Goal: Information Seeking & Learning: Learn about a topic

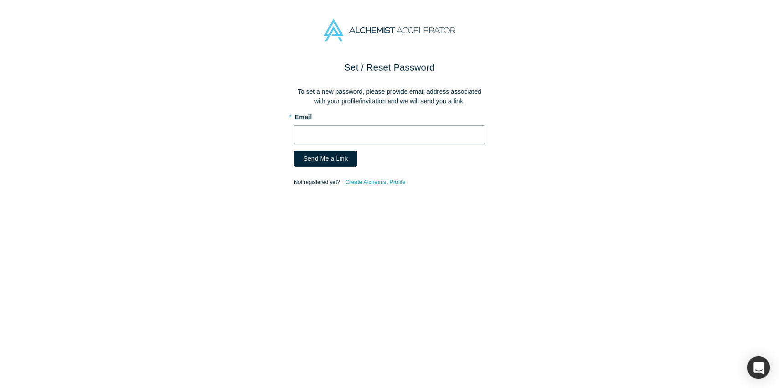
click at [308, 135] on input "text" at bounding box center [389, 134] width 191 height 19
type input "[EMAIL_ADDRESS][DOMAIN_NAME]"
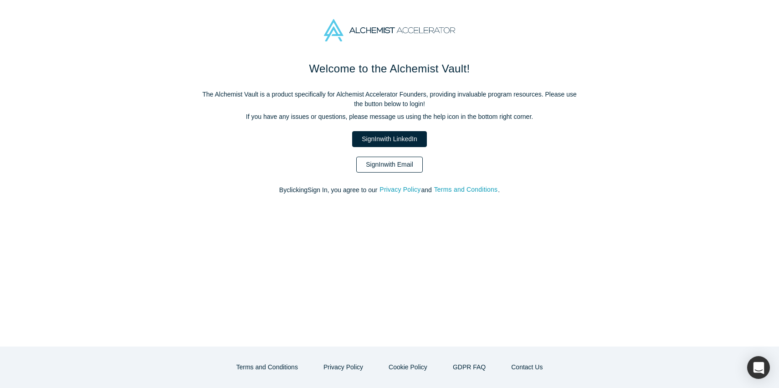
click at [380, 166] on link "Sign In with Email" at bounding box center [389, 165] width 67 height 16
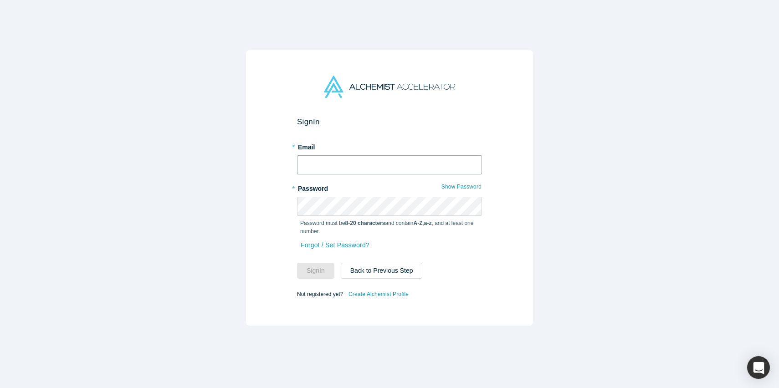
click at [338, 165] on input "text" at bounding box center [389, 164] width 185 height 19
type input "[EMAIL_ADDRESS][DOMAIN_NAME]"
click at [472, 187] on button "Show Password" at bounding box center [461, 187] width 41 height 12
click at [311, 279] on form "Sign In * Email anandini@vara.eco * Password Hide Password Password must be 8-2…" at bounding box center [389, 208] width 185 height 183
click at [314, 272] on button "Sign In" at bounding box center [315, 271] width 37 height 16
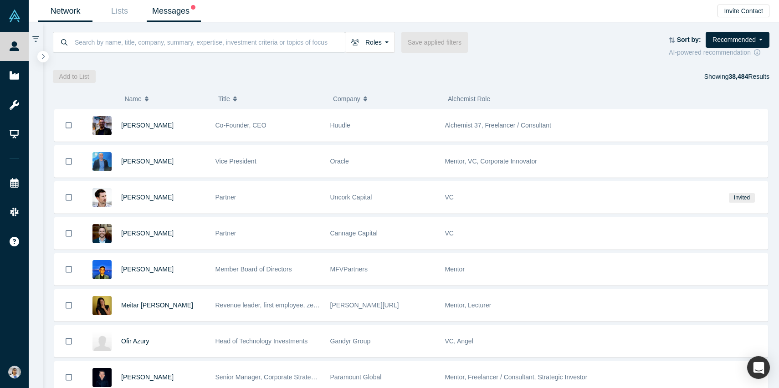
click at [181, 12] on link "Messages" at bounding box center [174, 10] width 54 height 21
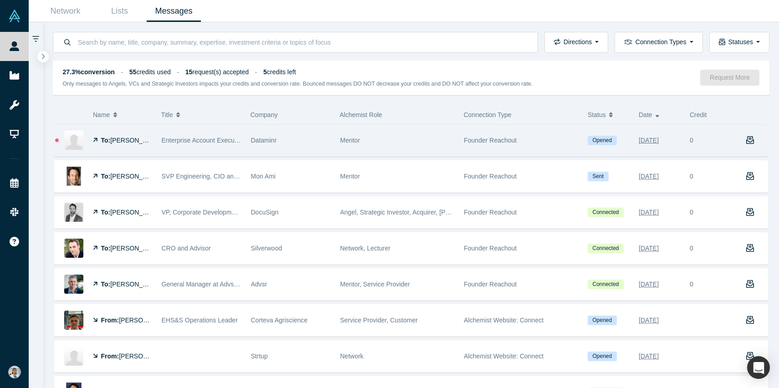
click at [120, 142] on span "Doug Egan" at bounding box center [136, 140] width 52 height 7
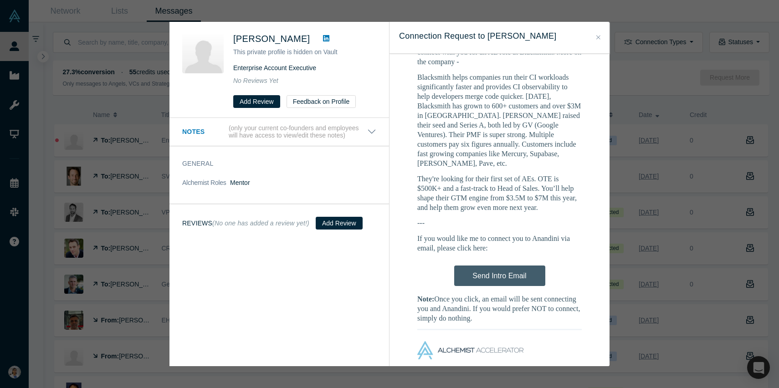
scroll to position [457, 0]
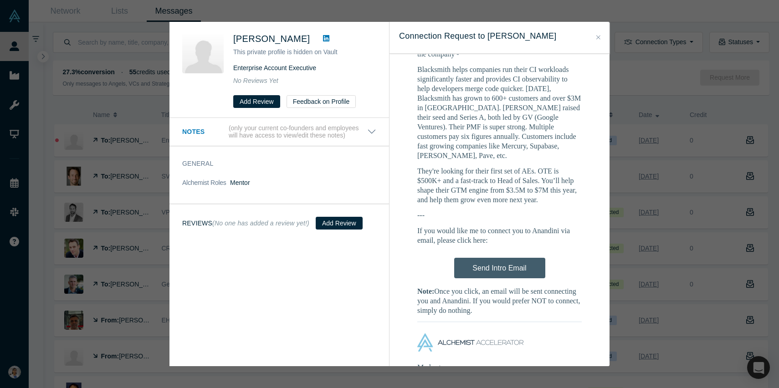
click at [279, 273] on div "Notes (only your current co-founders and employees will have access to view/edi…" at bounding box center [279, 242] width 220 height 249
click at [134, 60] on div "Was the recommendation useful? Doug Egan This private profile is hidden on Vaul…" at bounding box center [389, 194] width 779 height 388
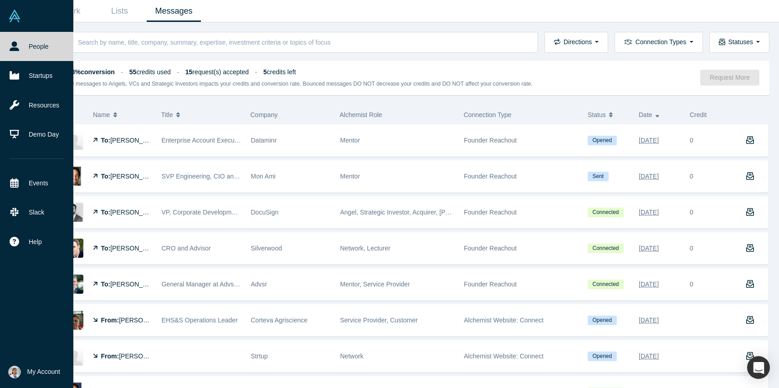
click at [12, 42] on icon at bounding box center [15, 46] width 10 height 10
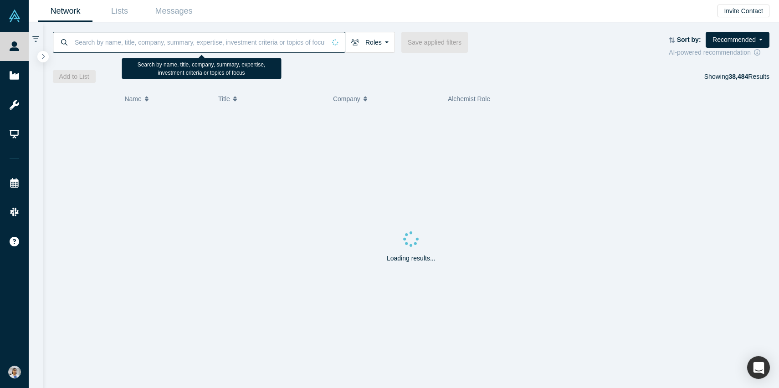
click at [146, 39] on input at bounding box center [200, 41] width 252 height 21
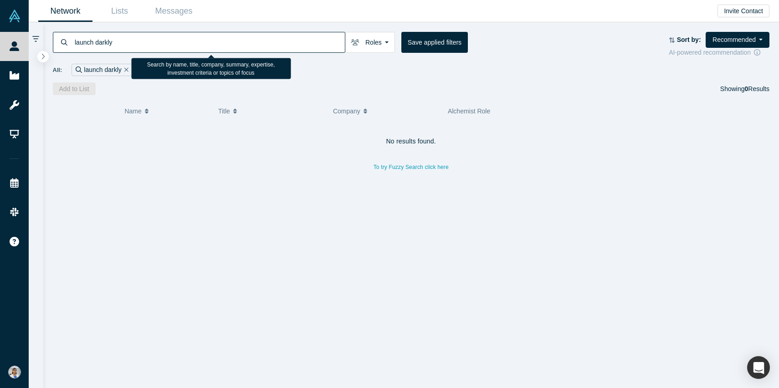
click at [173, 42] on input "launch darkly" at bounding box center [209, 41] width 271 height 21
type input "launch"
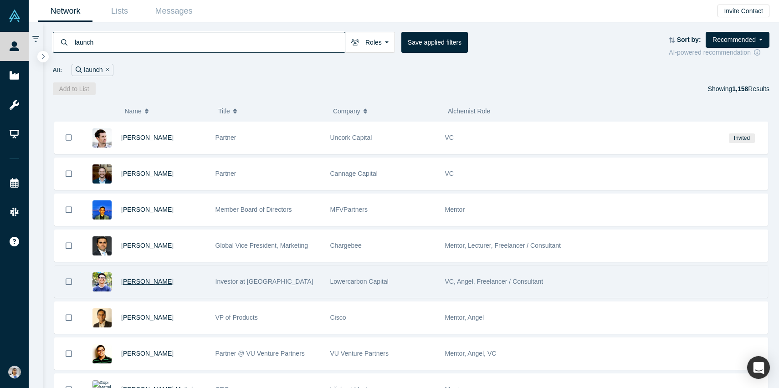
click at [132, 282] on span "Shawn Xu" at bounding box center [147, 281] width 52 height 7
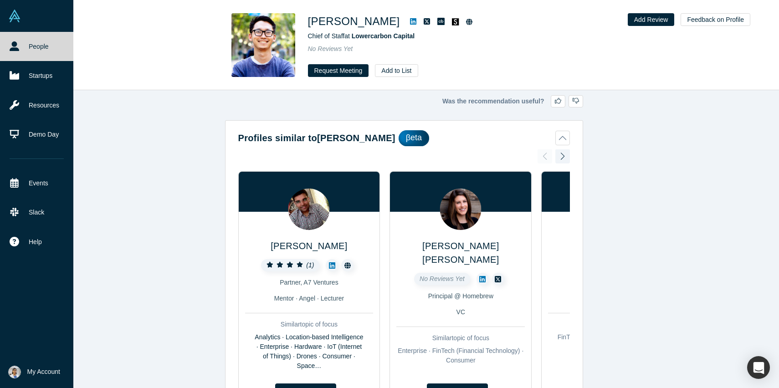
click at [22, 47] on link "People" at bounding box center [36, 46] width 73 height 29
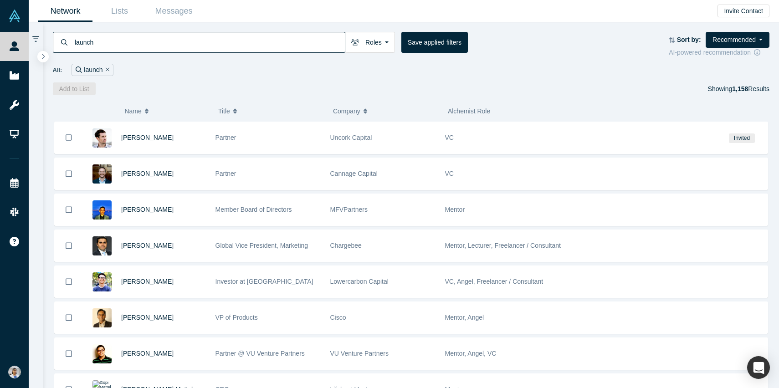
click at [100, 48] on input "launch" at bounding box center [209, 41] width 271 height 21
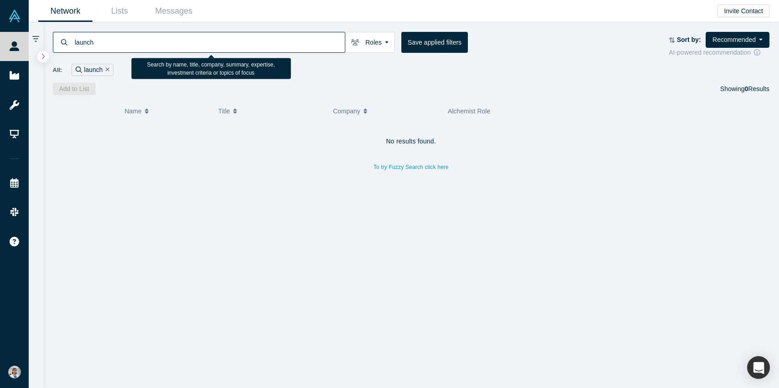
type input "launch"
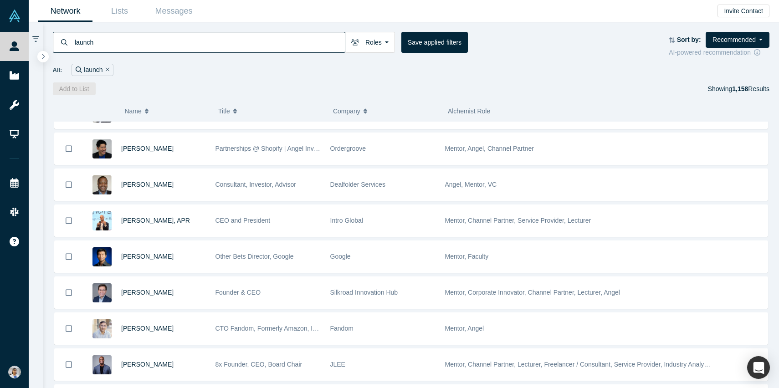
scroll to position [1188, 0]
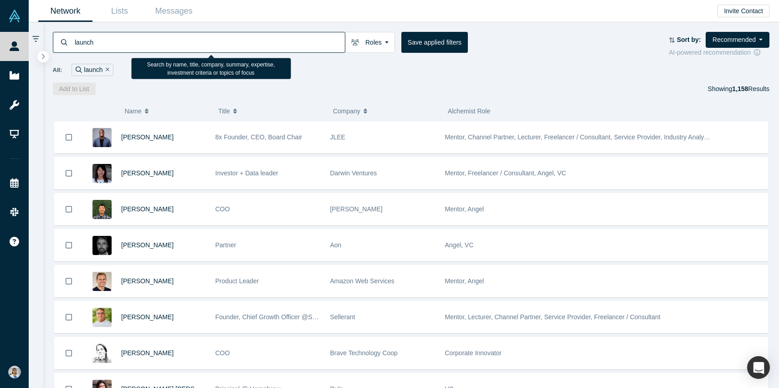
drag, startPoint x: 99, startPoint y: 45, endPoint x: 64, endPoint y: 42, distance: 35.6
click at [64, 42] on div "launch" at bounding box center [199, 42] width 293 height 21
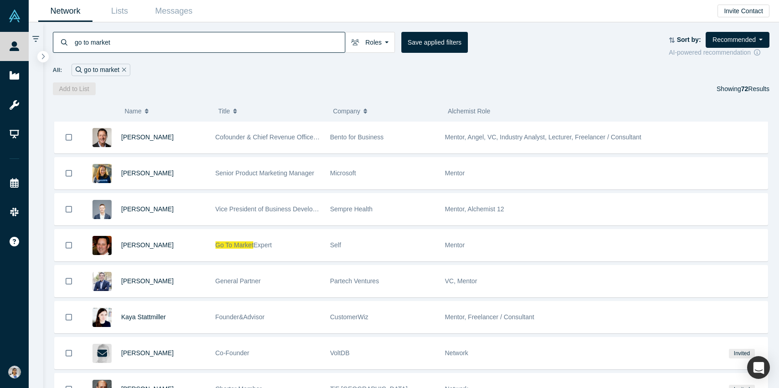
scroll to position [472, 0]
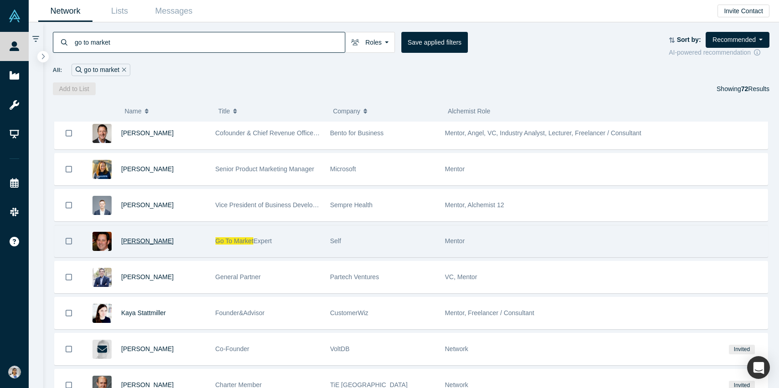
type input "go to market"
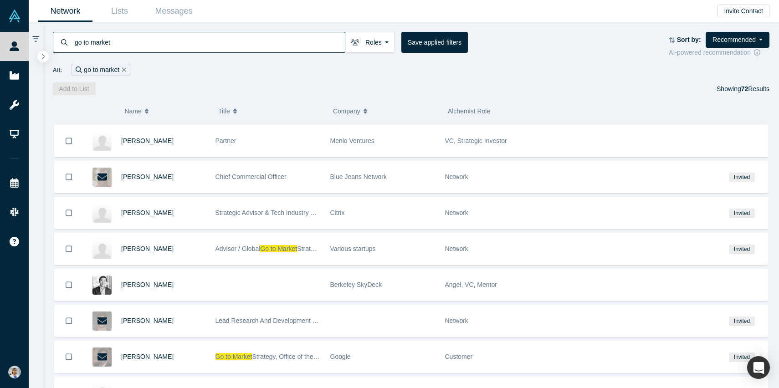
scroll to position [993, 0]
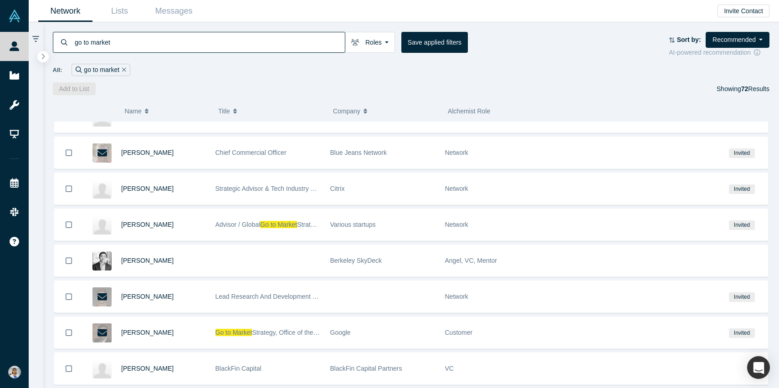
click at [224, 87] on div "Add to List Showing 72 Results" at bounding box center [411, 88] width 717 height 13
click at [146, 230] on div "Todd DeBell" at bounding box center [163, 224] width 85 height 31
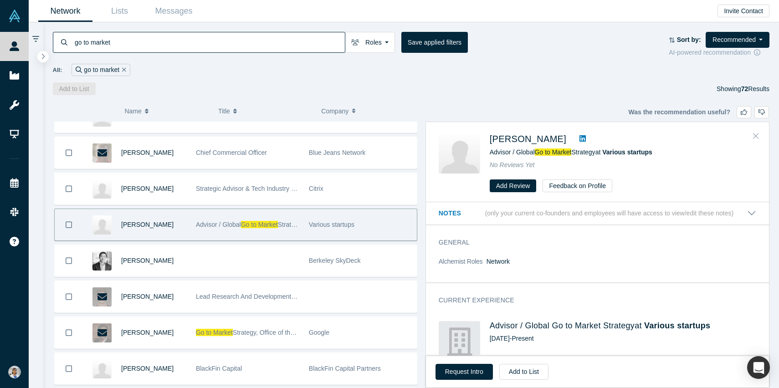
drag, startPoint x: 224, startPoint y: 87, endPoint x: 756, endPoint y: 136, distance: 533.9
click at [756, 136] on icon "Close" at bounding box center [755, 136] width 5 height 5
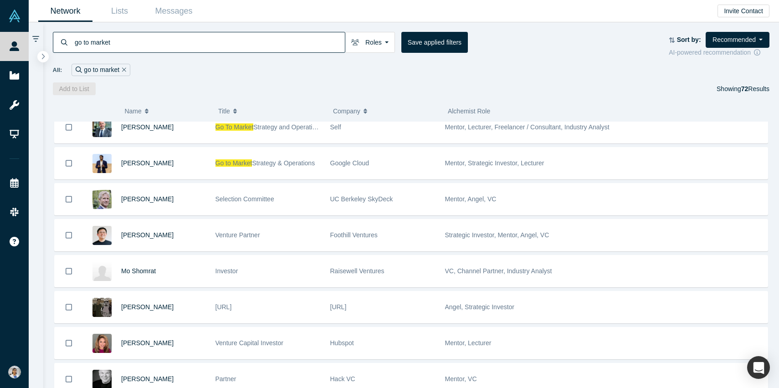
scroll to position [2069, 0]
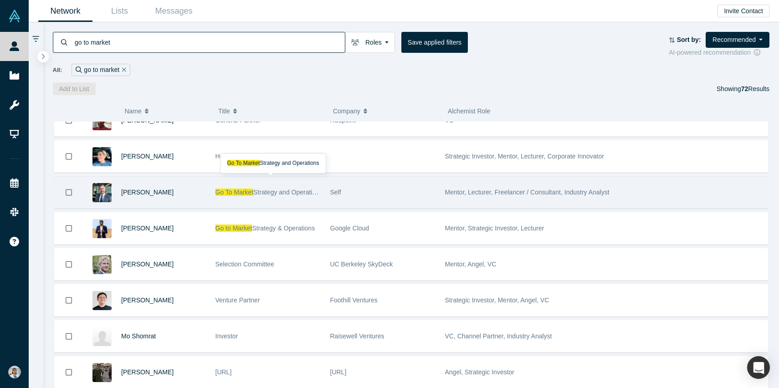
click at [253, 189] on span "Strategy and Operations" at bounding box center [287, 192] width 69 height 7
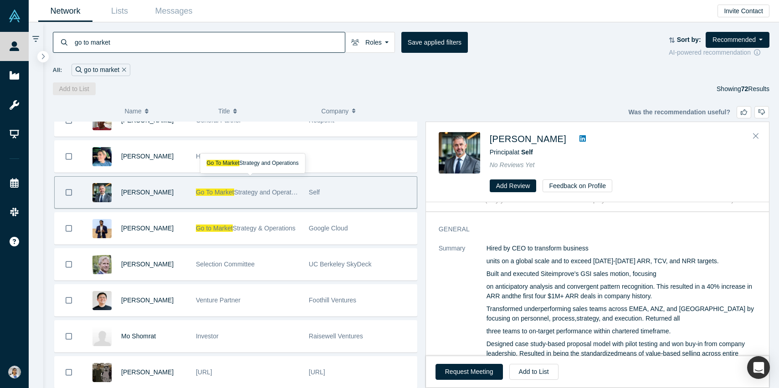
scroll to position [0, 0]
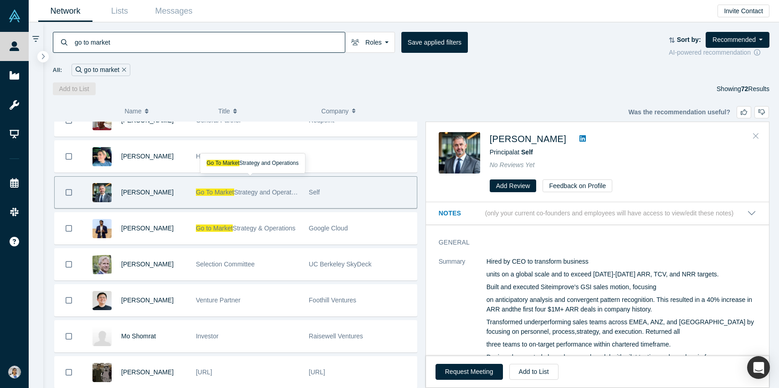
click at [756, 136] on icon "Close" at bounding box center [755, 136] width 5 height 5
